Goal: Transaction & Acquisition: Purchase product/service

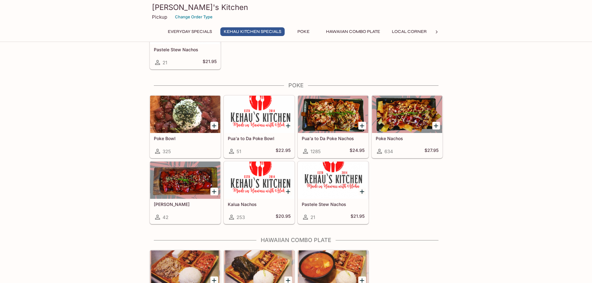
scroll to position [218, 0]
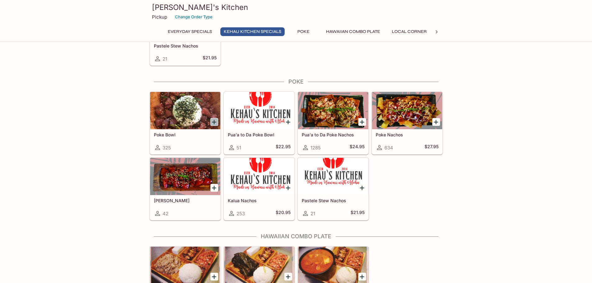
click at [212, 122] on icon "Add Poke Bowl" at bounding box center [214, 121] width 7 height 7
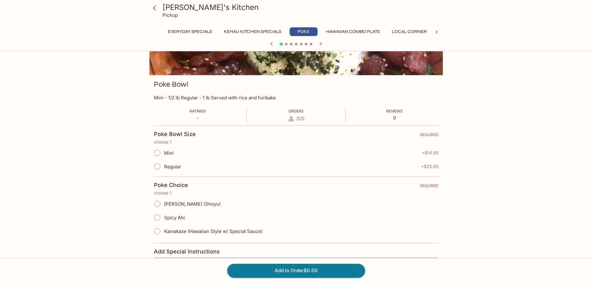
scroll to position [62, 0]
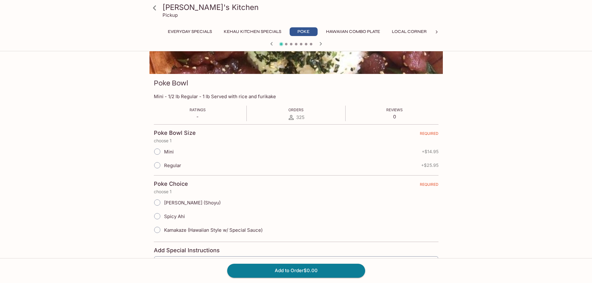
click at [157, 153] on input "Mini" at bounding box center [157, 151] width 13 height 13
radio input "true"
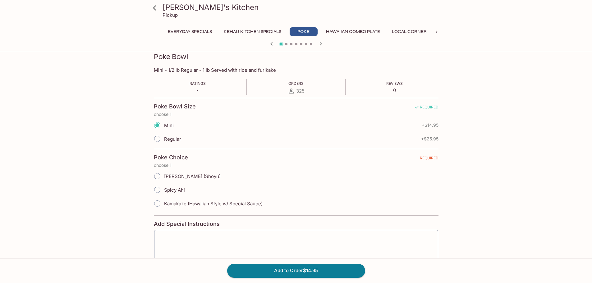
scroll to position [93, 0]
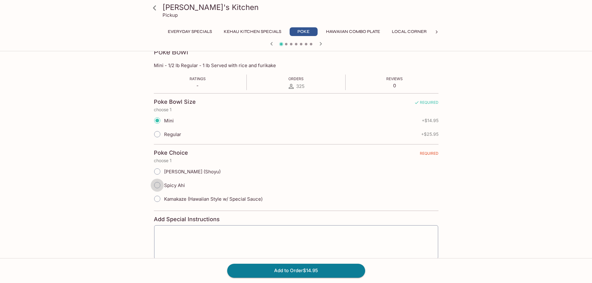
click at [158, 185] on input "Spicy Ahi" at bounding box center [157, 185] width 13 height 13
radio input "true"
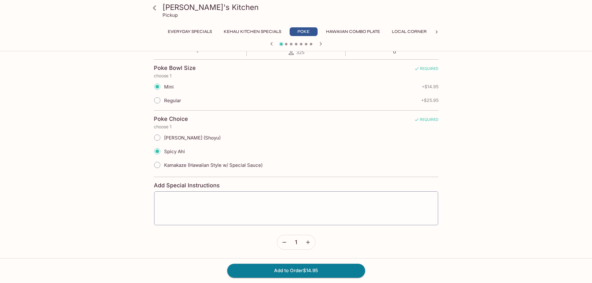
scroll to position [128, 0]
click at [291, 274] on button "Add to Order $14.95" at bounding box center [296, 271] width 138 height 14
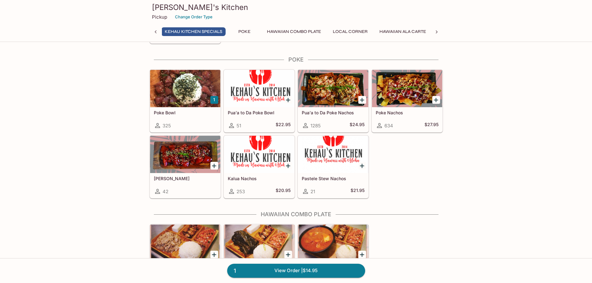
click at [168, 162] on div at bounding box center [185, 154] width 70 height 37
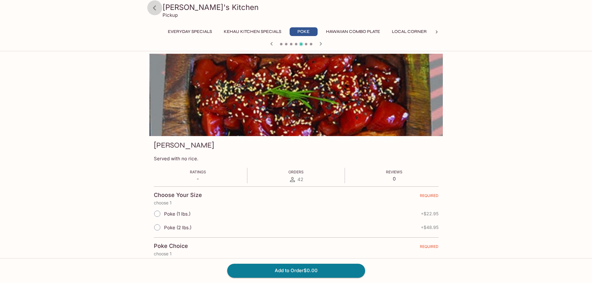
click at [155, 8] on icon at bounding box center [154, 7] width 11 height 11
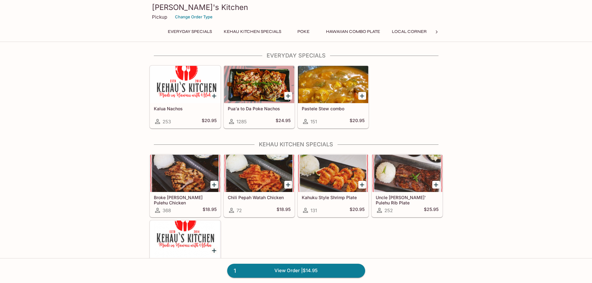
click at [288, 270] on link "1 View Order | $14.95" at bounding box center [296, 271] width 138 height 14
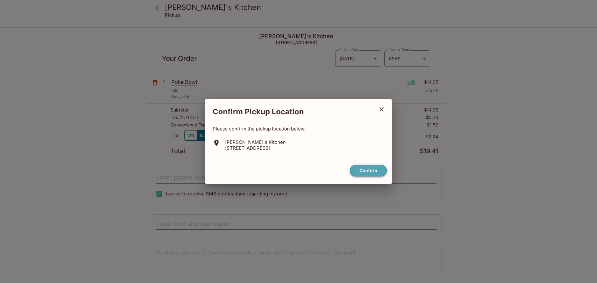
click at [375, 173] on button "Confirm" at bounding box center [368, 171] width 37 height 12
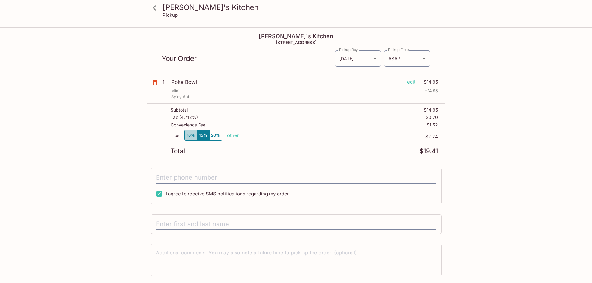
click at [188, 137] on button "10%" at bounding box center [191, 135] width 12 height 10
click at [85, 174] on div "[PERSON_NAME]'s Kitchen Pickup [PERSON_NAME]'s Kitchen 98-[STREET_ADDRESS] Your…" at bounding box center [296, 169] width 592 height 283
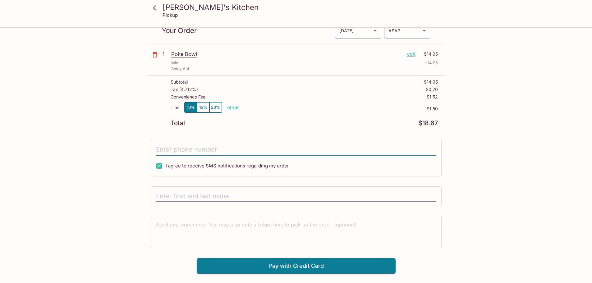
click at [188, 149] on input "tel" at bounding box center [296, 150] width 281 height 12
type input "[PHONE_NUMBER]"
click at [192, 196] on input "text" at bounding box center [296, 197] width 281 height 12
type input "[PERSON_NAME]"
click at [118, 221] on div "[PERSON_NAME]'s Kitchen Pickup [PERSON_NAME]'s Kitchen 98-[STREET_ADDRESS] Your…" at bounding box center [296, 137] width 398 height 274
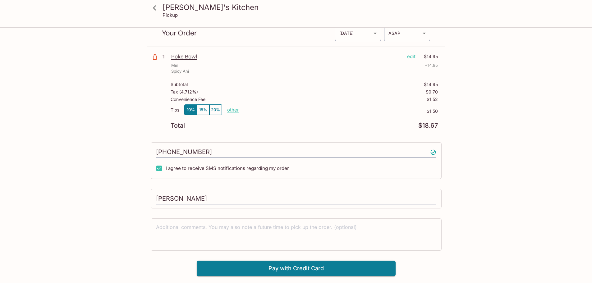
scroll to position [28, 0]
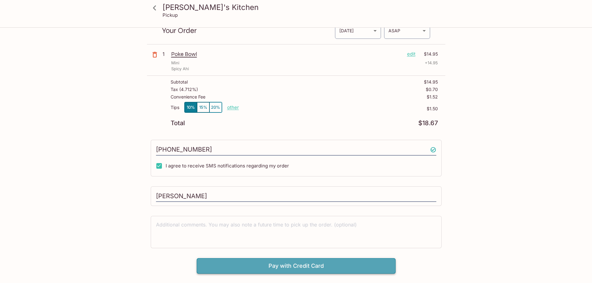
click at [266, 265] on button "Pay with Credit Card" at bounding box center [296, 266] width 199 height 16
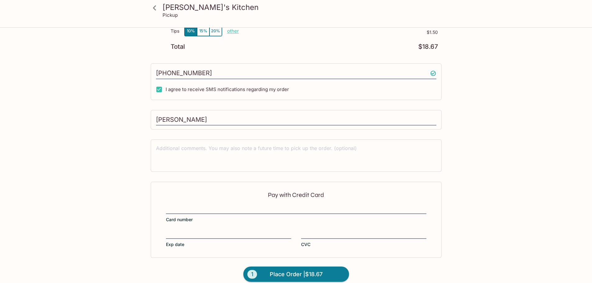
scroll to position [112, 0]
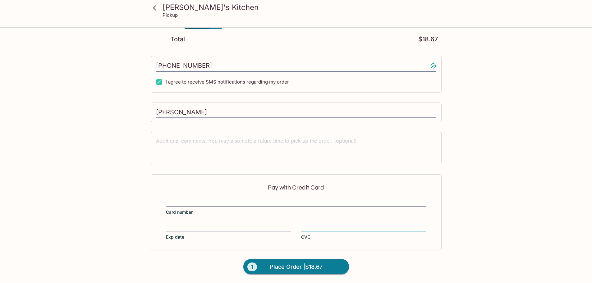
click at [499, 171] on html "[PERSON_NAME]'s Kitchen Pickup [PERSON_NAME]'s Kitchen 98-[STREET_ADDRESS] Your…" at bounding box center [296, 29] width 592 height 283
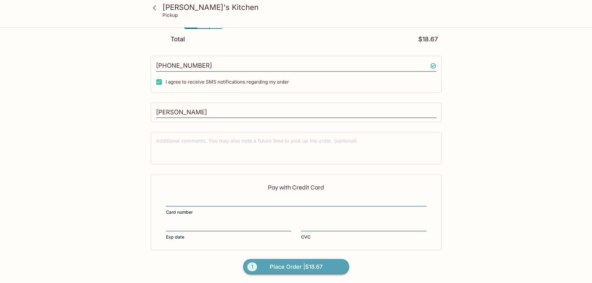
click at [277, 262] on span "Place Order | $18.67" at bounding box center [296, 267] width 53 height 10
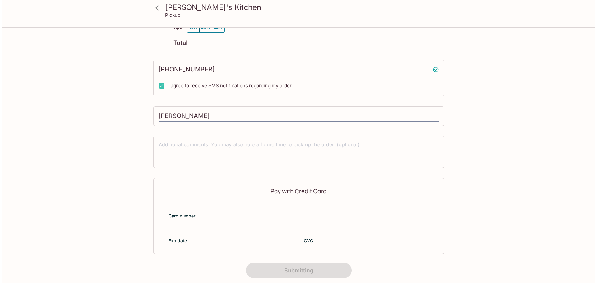
scroll to position [0, 0]
